Goal: Task Accomplishment & Management: Use online tool/utility

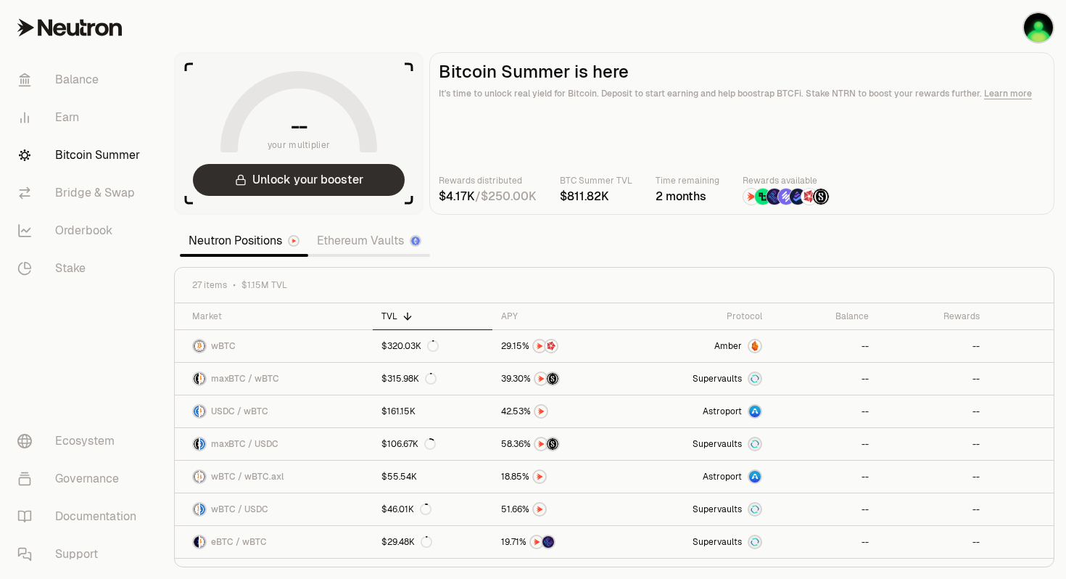
click at [300, 185] on button "Unlock your booster" at bounding box center [299, 180] width 212 height 32
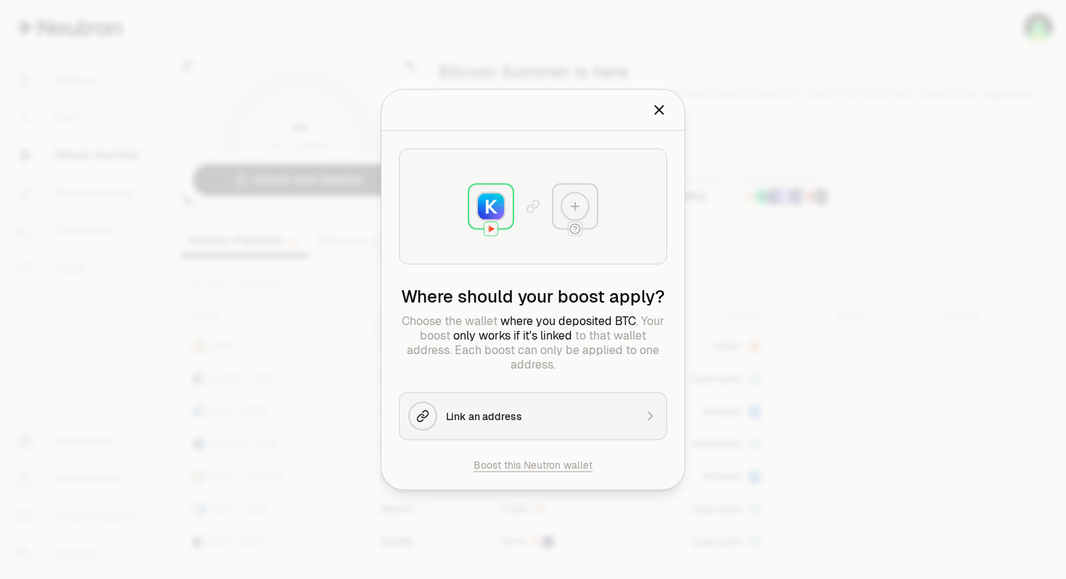
click at [659, 112] on icon "Close" at bounding box center [659, 110] width 16 height 16
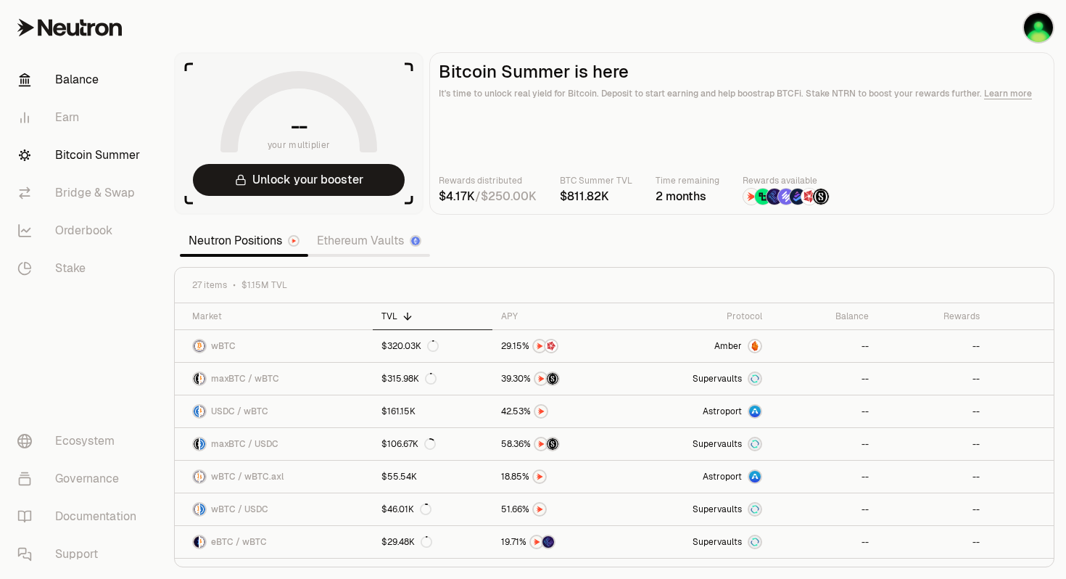
click at [69, 80] on link "Balance" at bounding box center [81, 80] width 151 height 38
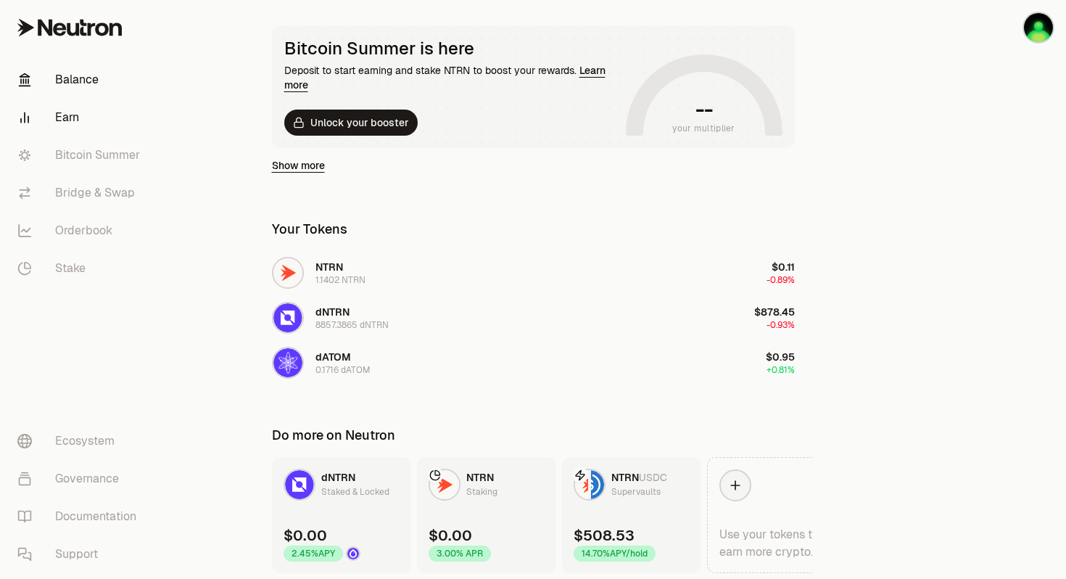
scroll to position [273, 0]
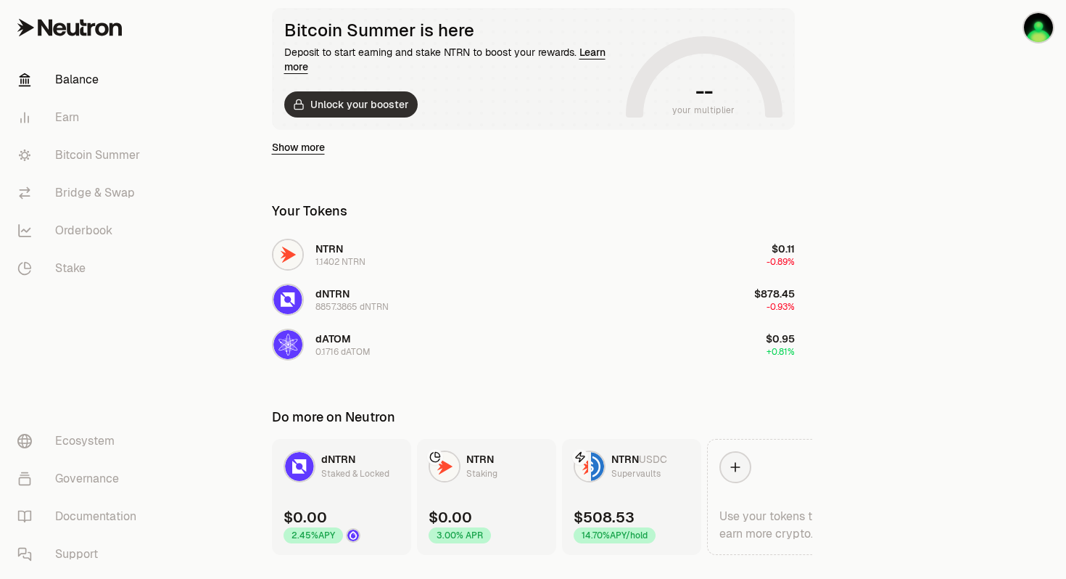
click at [335, 105] on button "Unlock your booster" at bounding box center [350, 104] width 133 height 26
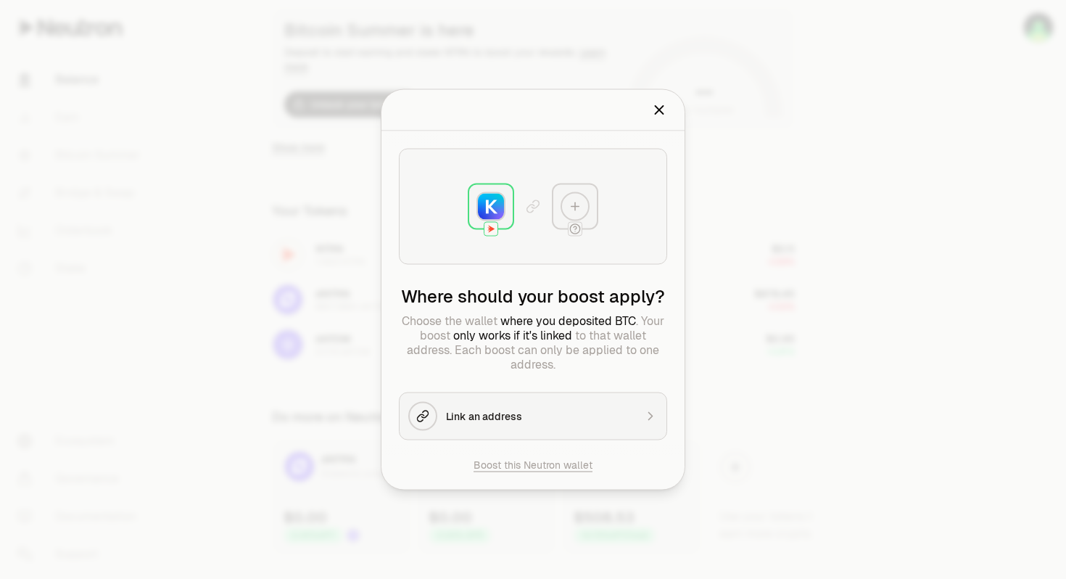
click at [455, 418] on div "Link an address" at bounding box center [540, 416] width 189 height 15
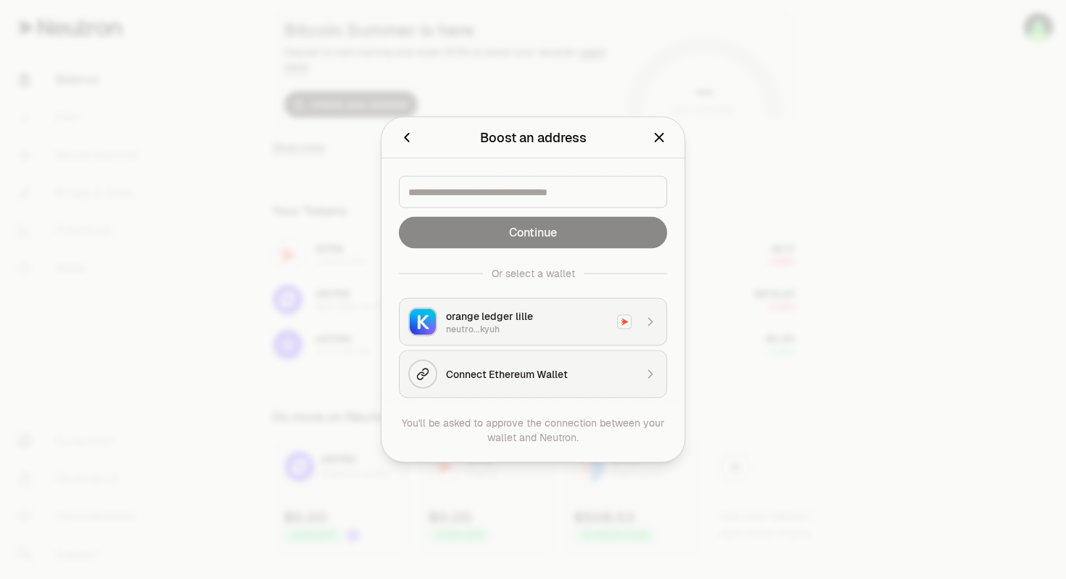
click at [478, 321] on div "orange ledger lille" at bounding box center [527, 316] width 162 height 15
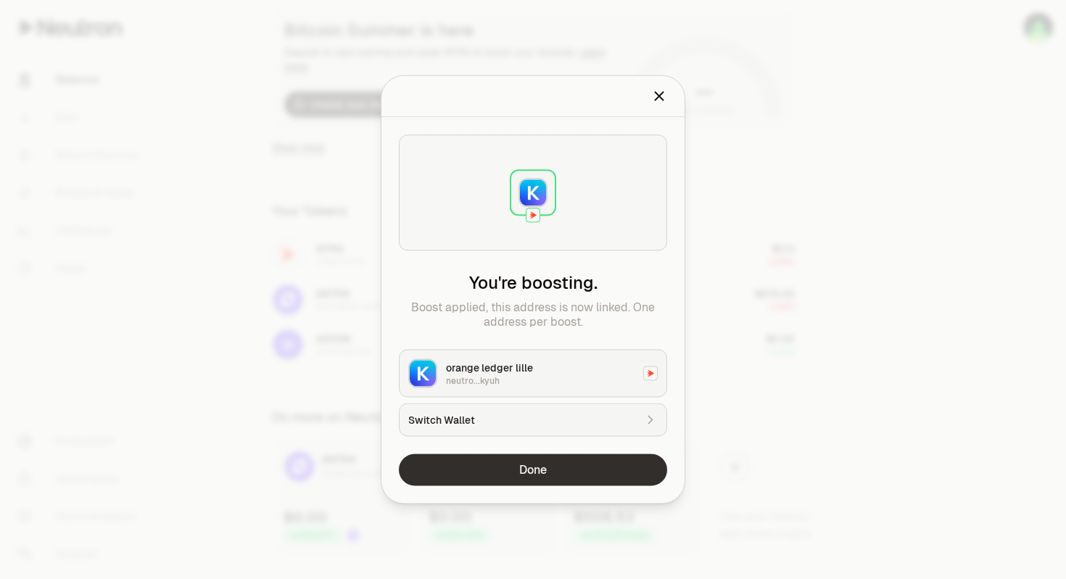
click at [514, 472] on button "Done" at bounding box center [533, 470] width 268 height 32
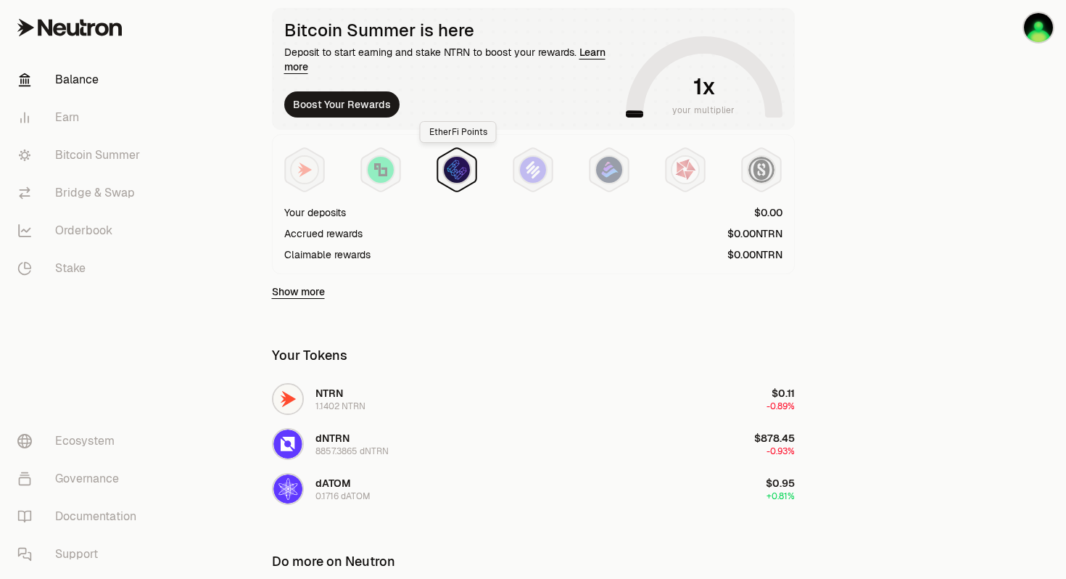
click at [449, 163] on img at bounding box center [457, 170] width 26 height 26
click at [88, 153] on link "Bitcoin Summer" at bounding box center [81, 155] width 151 height 38
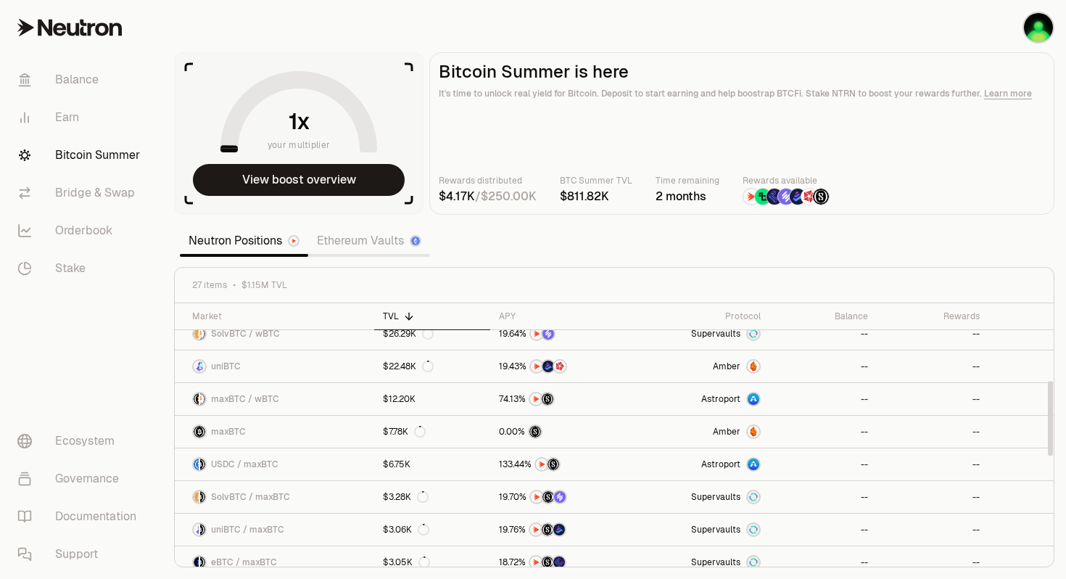
scroll to position [270, 0]
